Goal: Task Accomplishment & Management: Complete application form

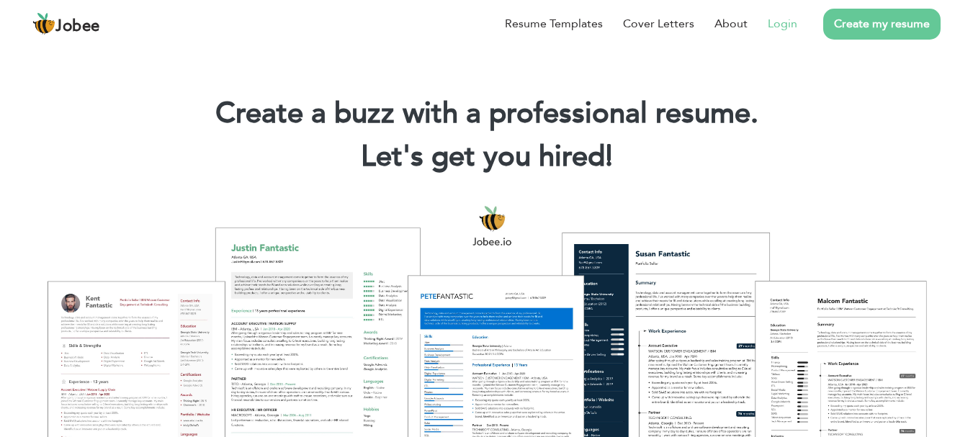
click at [774, 24] on link "Login" at bounding box center [783, 23] width 30 height 17
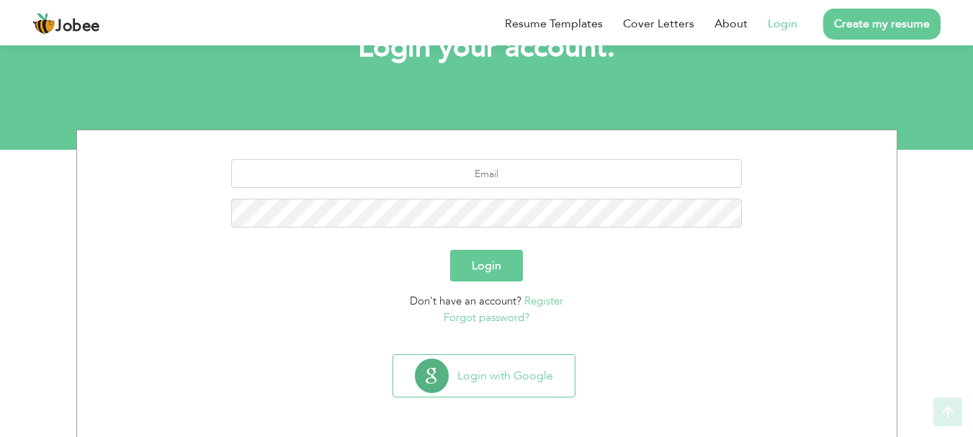
scroll to position [109, 0]
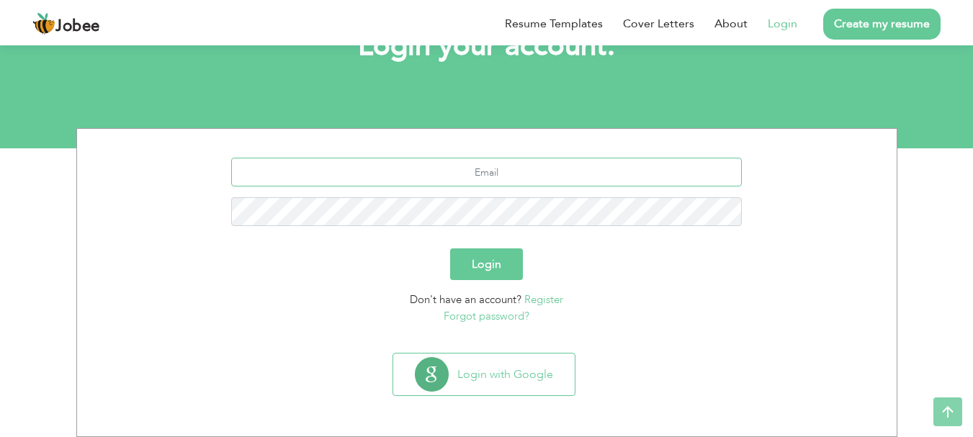
click at [536, 174] on input "text" at bounding box center [486, 172] width 511 height 29
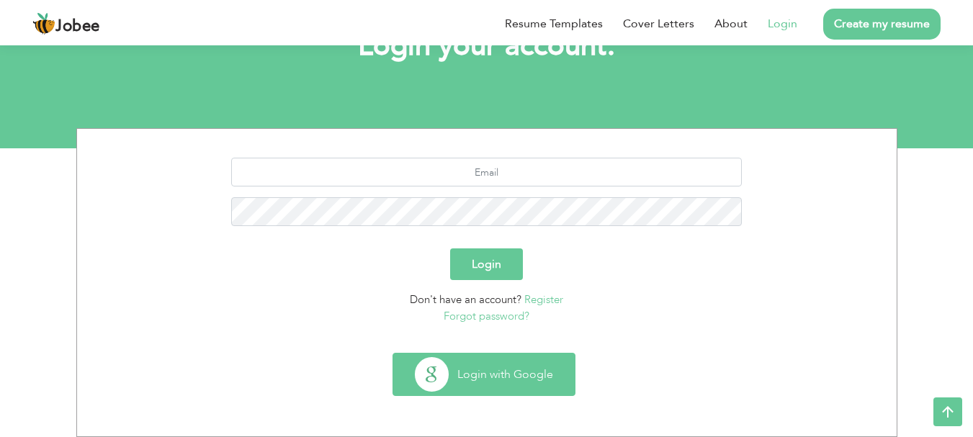
click at [504, 385] on button "Login with Google" at bounding box center [483, 375] width 181 height 42
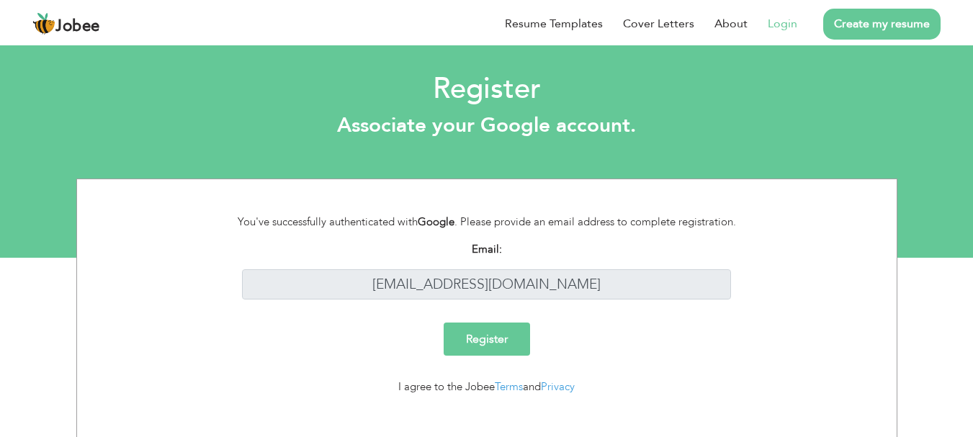
scroll to position [17, 0]
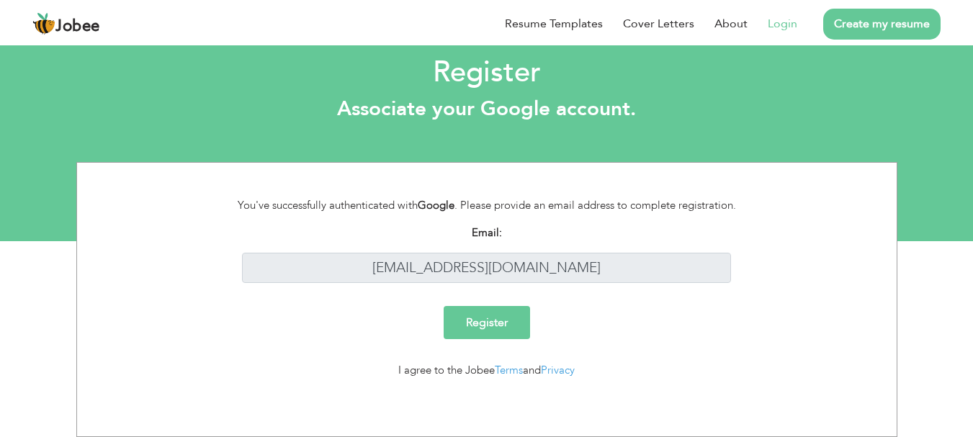
click at [491, 321] on input "Register" at bounding box center [487, 322] width 86 height 33
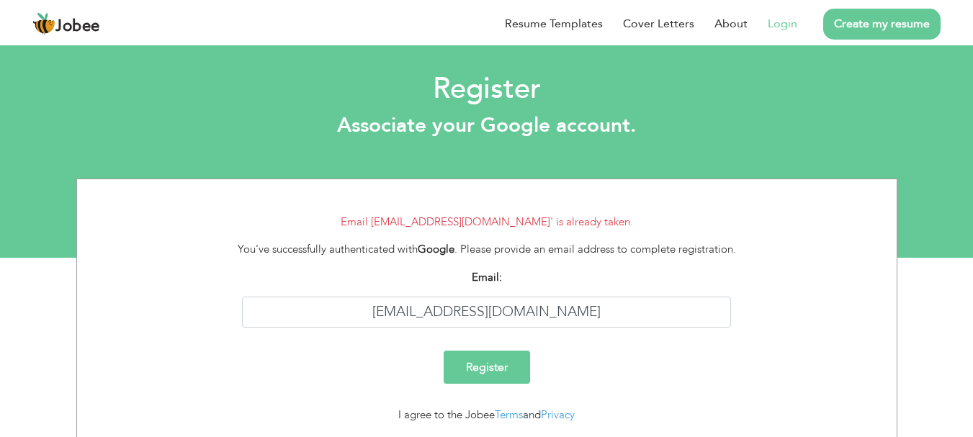
click at [798, 23] on li "Create my resume" at bounding box center [868, 23] width 143 height 37
click at [785, 24] on link "Login" at bounding box center [783, 23] width 30 height 17
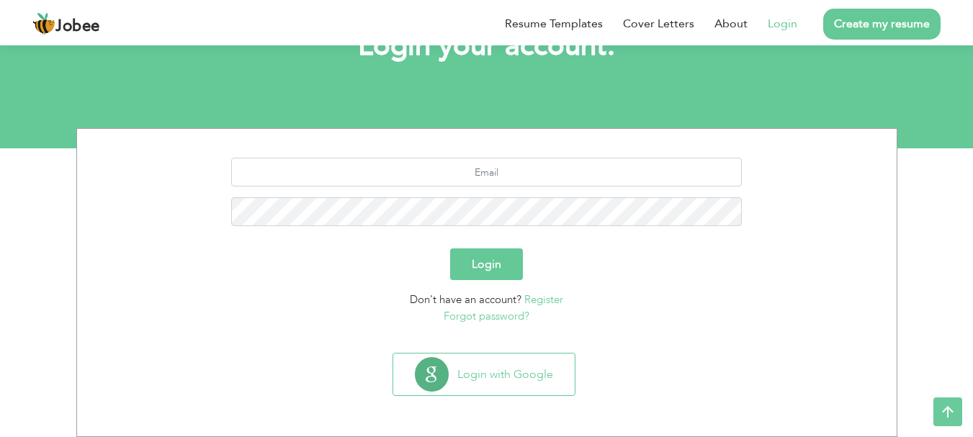
scroll to position [109, 0]
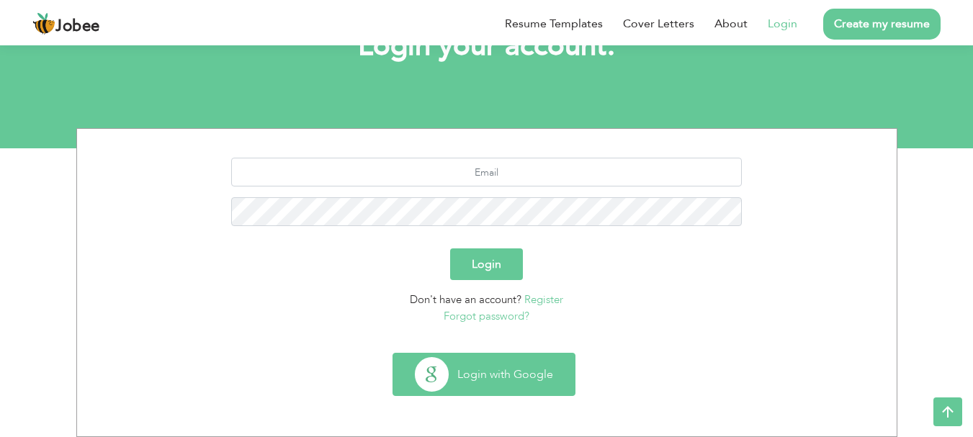
click at [557, 387] on button "Login with Google" at bounding box center [483, 375] width 181 height 42
click at [517, 369] on button "Login with Google" at bounding box center [483, 375] width 181 height 42
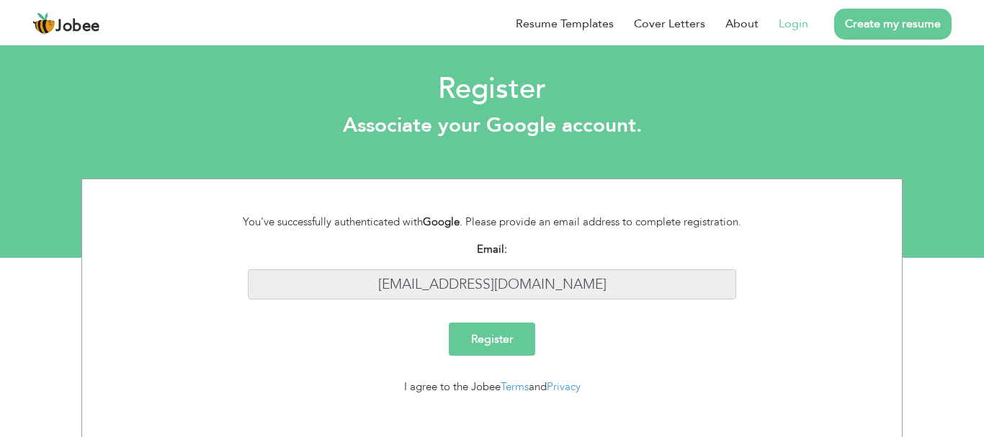
click at [535, 269] on input "jusama735@gmail.com" at bounding box center [492, 284] width 489 height 31
